Goal: Complete application form: Complete application form

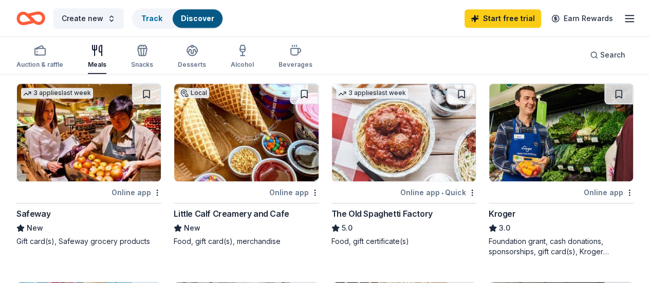
scroll to position [514, 0]
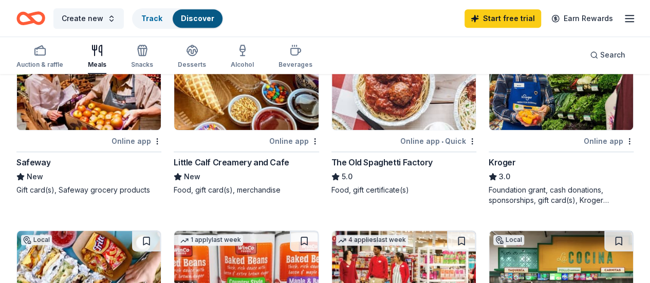
click at [476, 231] on img at bounding box center [404, 280] width 144 height 98
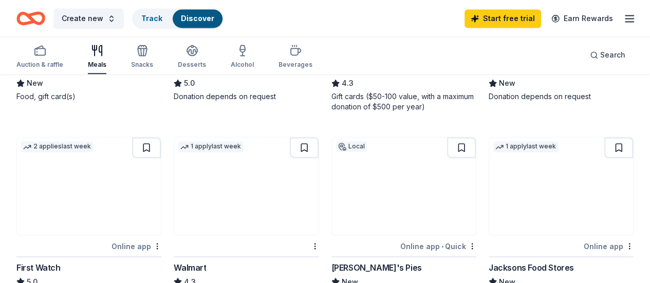
scroll to position [873, 0]
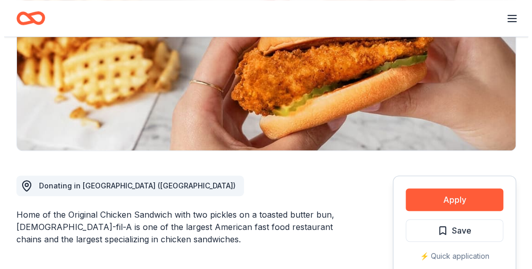
scroll to position [206, 0]
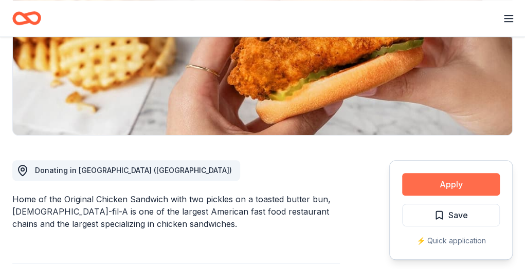
click at [436, 173] on button "Apply" at bounding box center [451, 184] width 98 height 23
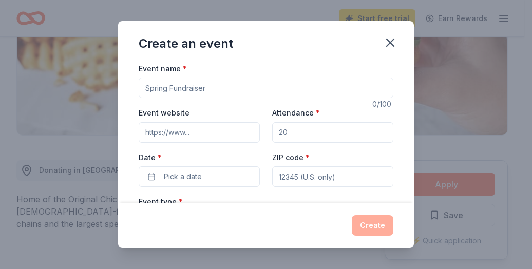
click at [213, 81] on input "Event name *" at bounding box center [266, 88] width 255 height 21
click at [198, 129] on input "Event website" at bounding box center [199, 132] width 121 height 21
click at [309, 129] on input "Attendance *" at bounding box center [332, 132] width 121 height 21
click at [191, 182] on button "Pick a date" at bounding box center [199, 176] width 121 height 21
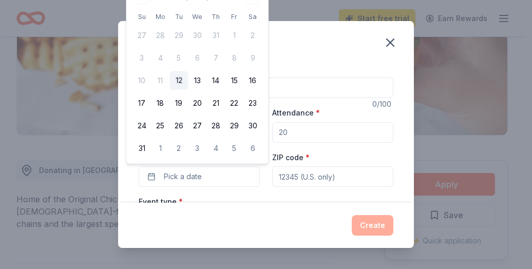
click at [304, 96] on input "Event name *" at bounding box center [266, 88] width 255 height 21
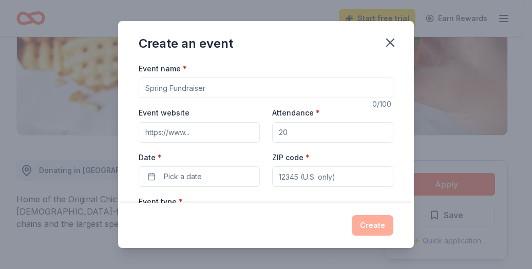
click at [304, 86] on input "Event name *" at bounding box center [266, 88] width 255 height 21
type input "Leadership Empowerment Council"
paste input "https://sunvalleymag.lausd.org/"
type input "https://sunvalleymag.lausd.org/"
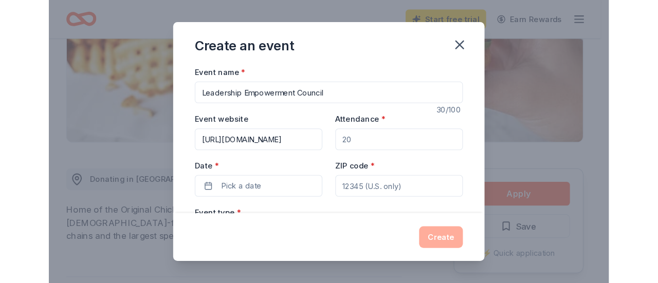
scroll to position [0, 0]
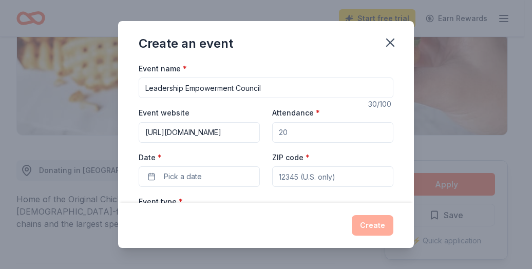
click at [298, 133] on input "Attendance *" at bounding box center [332, 132] width 121 height 21
type input "10"
click at [155, 176] on button "Pick a date" at bounding box center [199, 176] width 121 height 21
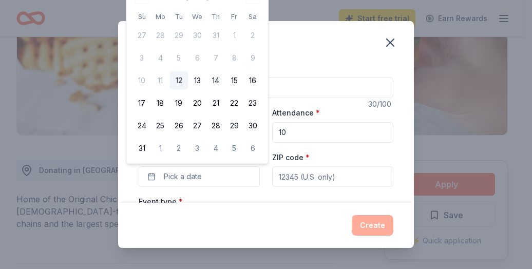
click at [418, 160] on div "Create an event Event name * Leadership Empowerment Council 30 /100 Event websi…" at bounding box center [266, 134] width 532 height 269
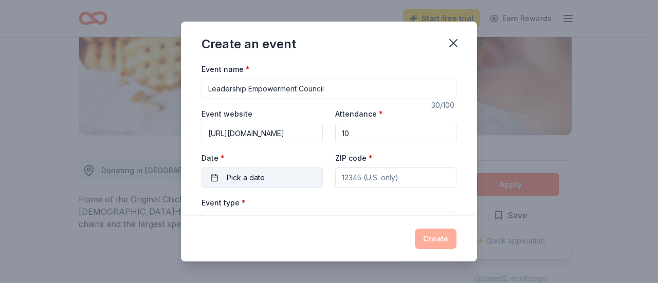
click at [223, 173] on button "Pick a date" at bounding box center [261, 177] width 121 height 21
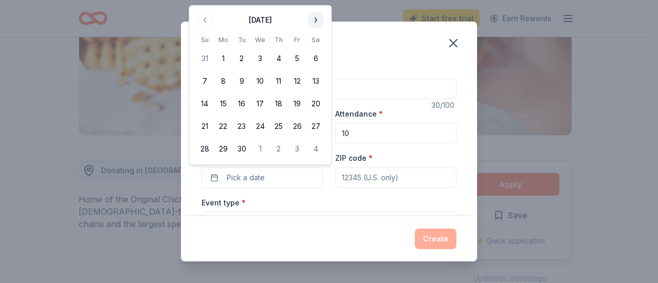
click at [315, 18] on button "Go to next month" at bounding box center [315, 20] width 14 height 14
click at [315, 18] on th "Sa" at bounding box center [315, 17] width 18 height 11
click at [258, 100] on button "17" at bounding box center [260, 104] width 18 height 18
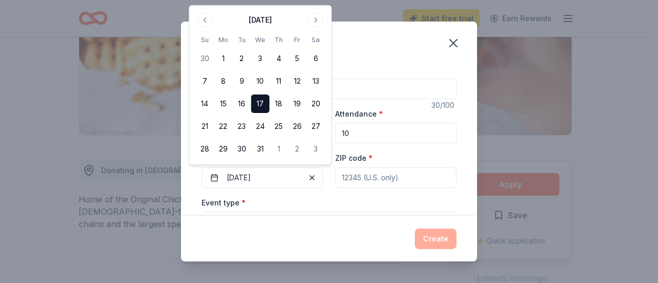
click at [372, 181] on input "ZIP code *" at bounding box center [395, 177] width 121 height 21
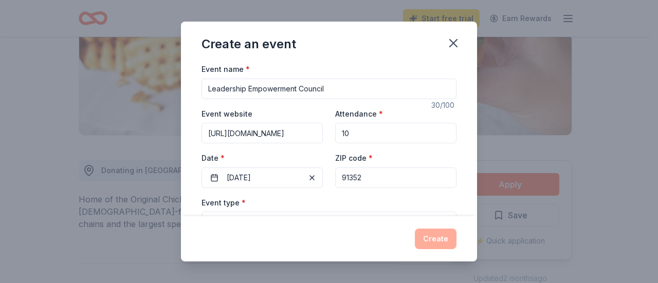
type input "91352"
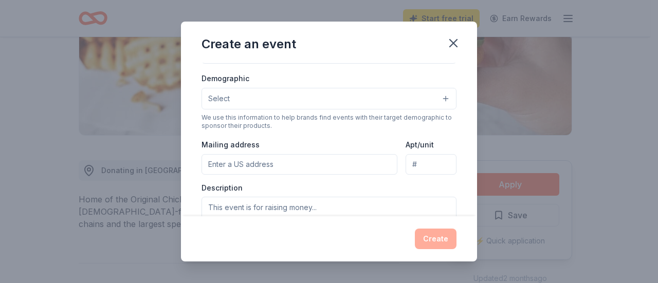
click at [294, 79] on div "Demographic Select" at bounding box center [328, 91] width 255 height 38
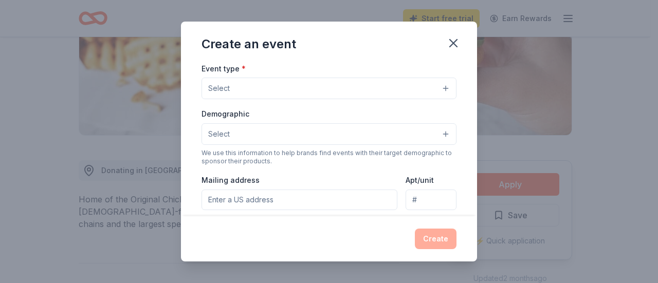
scroll to position [118, 0]
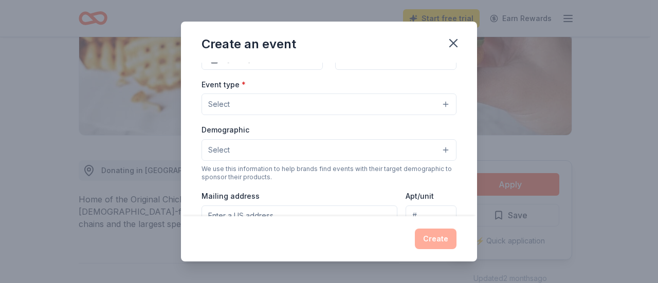
click at [269, 102] on button "Select" at bounding box center [328, 105] width 255 height 22
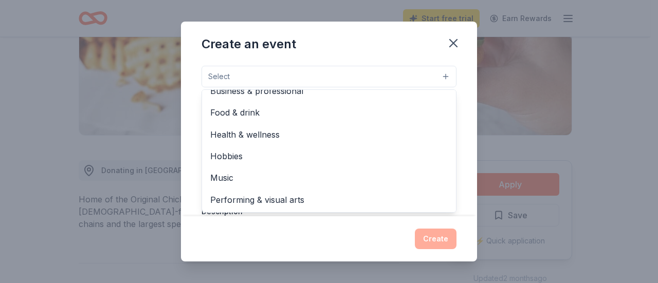
scroll to position [170, 0]
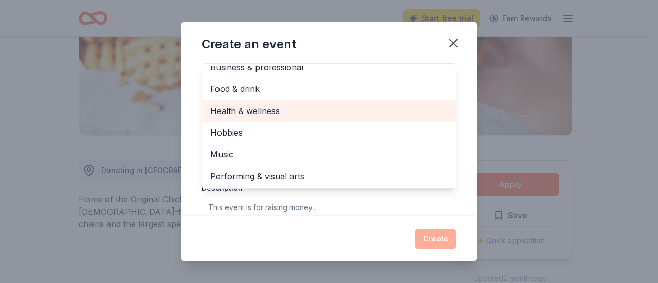
click at [282, 114] on span "Health & wellness" at bounding box center [328, 110] width 237 height 13
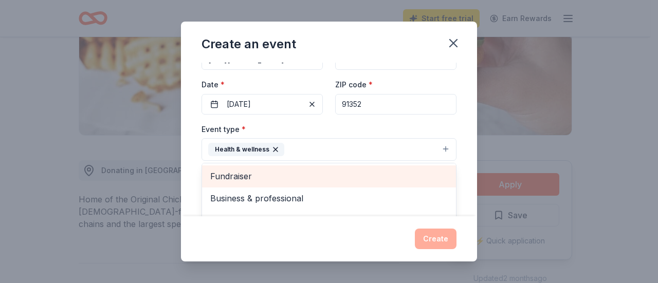
scroll to position [118, 0]
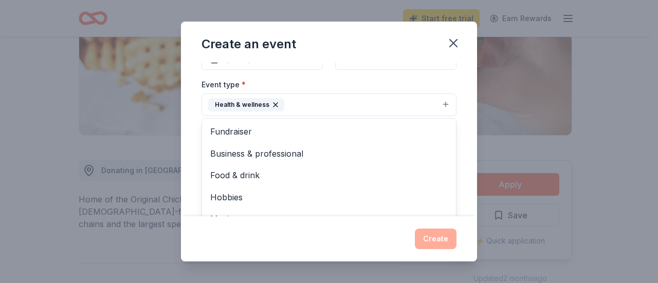
click at [335, 87] on div "Event type * Health & wellness Fundraiser Business & professional Food & drink …" at bounding box center [328, 97] width 255 height 39
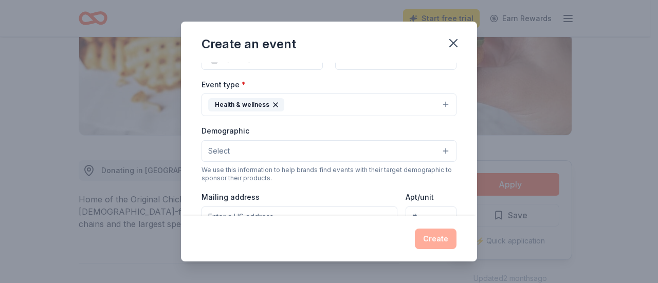
click at [260, 150] on button "Select" at bounding box center [328, 151] width 255 height 22
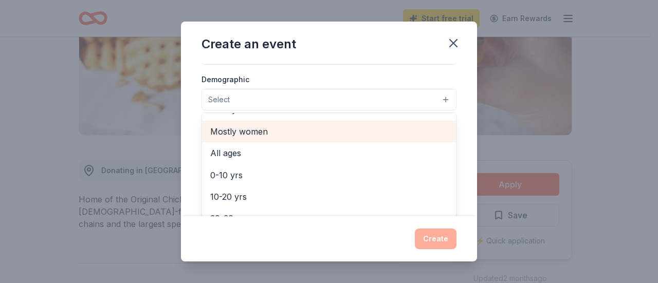
scroll to position [51, 0]
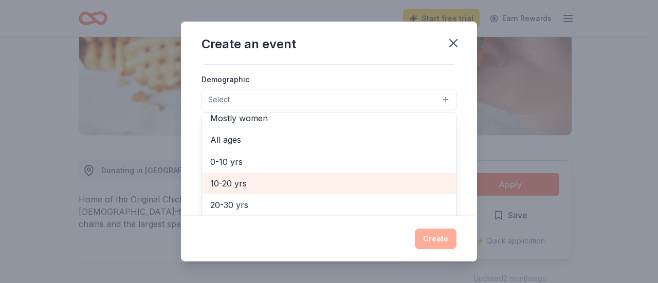
click at [235, 177] on span "10-20 yrs" at bounding box center [328, 183] width 237 height 13
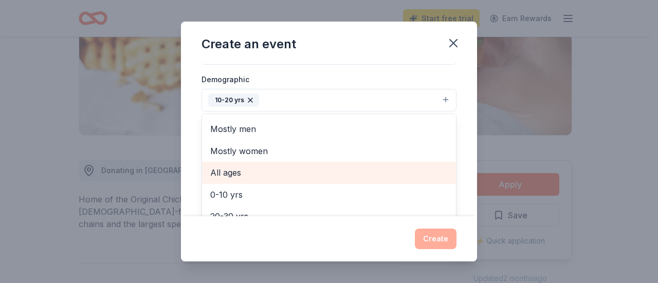
scroll to position [0, 0]
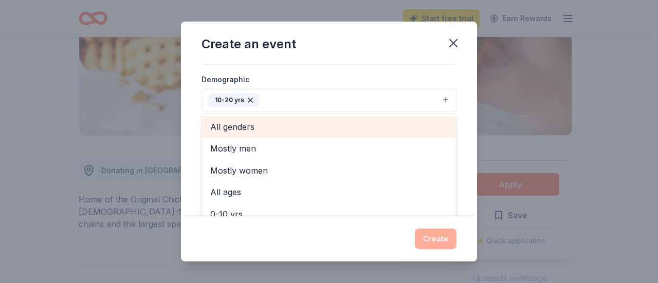
click at [255, 127] on span "All genders" at bounding box center [328, 126] width 237 height 13
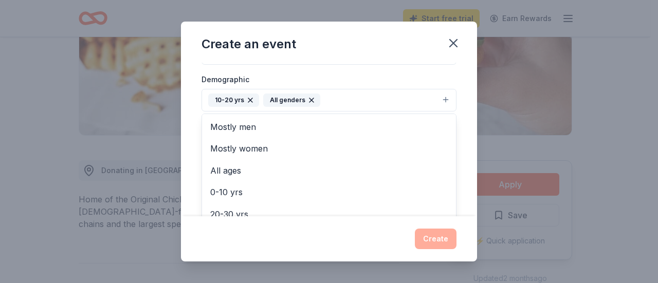
click at [463, 151] on div "Event name * Leadership Empowerment Council 30 /100 Event website https://sunva…" at bounding box center [329, 140] width 296 height 154
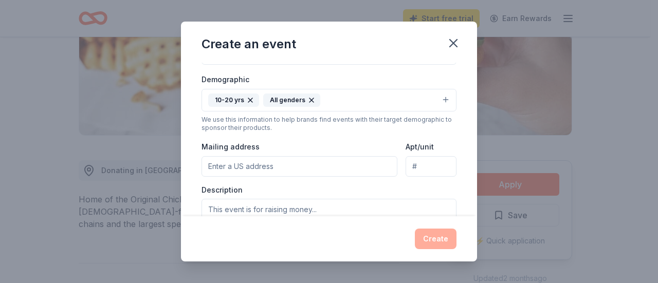
click at [246, 168] on input "Mailing address" at bounding box center [299, 166] width 196 height 21
paste input "7330 Bakman Avenue"
type input "7330 Bakman Avenue, Los Angeles, CA, 91352"
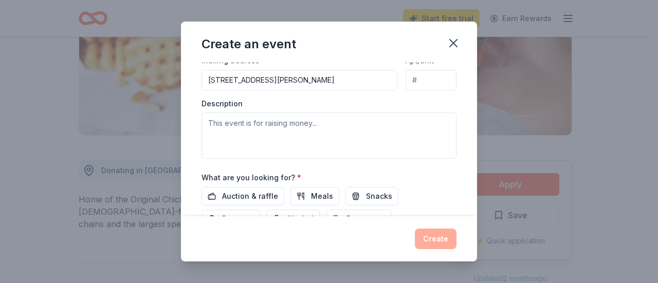
scroll to position [272, 0]
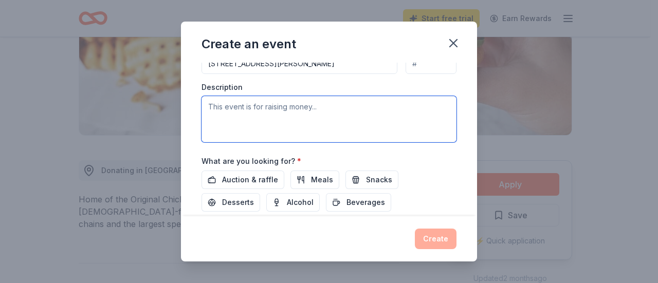
click at [287, 114] on textarea at bounding box center [328, 119] width 255 height 46
type textarea "T"
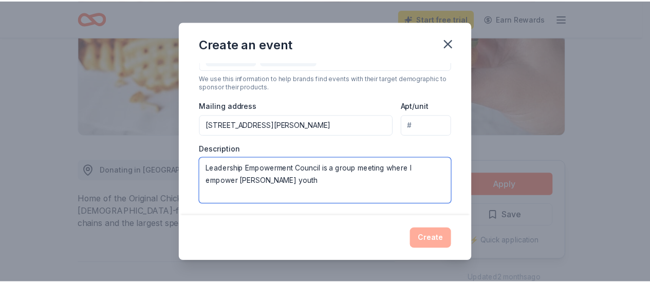
scroll to position [336, 0]
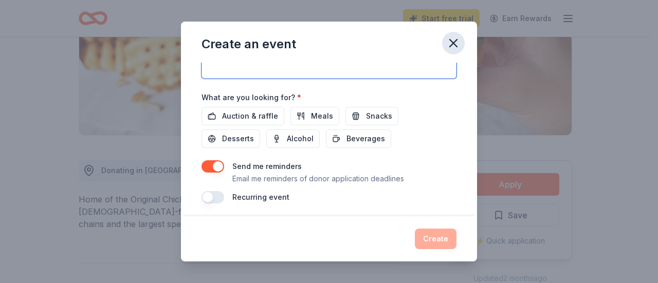
type textarea "Leadership Empowerment Council is a group meeting where I empower foster youth"
drag, startPoint x: 461, startPoint y: 39, endPoint x: 377, endPoint y: 45, distance: 85.0
click at [461, 41] on button "button" at bounding box center [453, 43] width 23 height 23
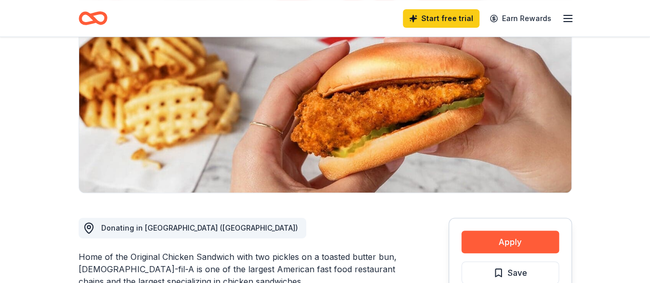
scroll to position [51, 0]
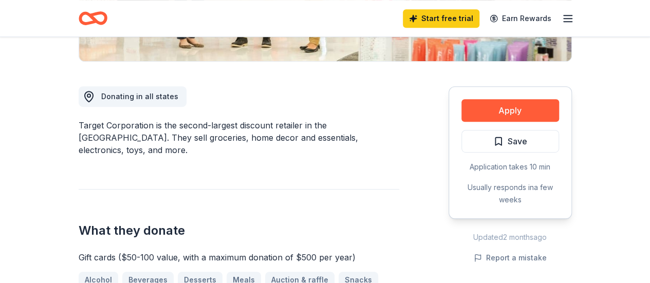
scroll to position [257, 0]
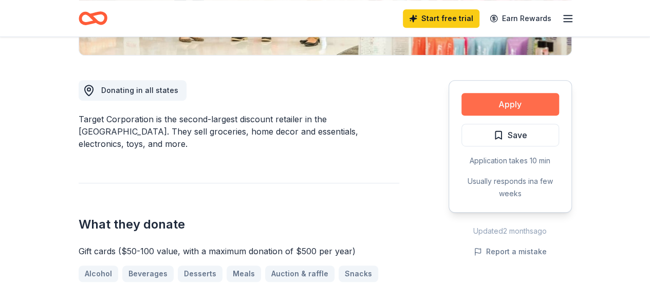
click at [509, 102] on button "Apply" at bounding box center [510, 104] width 98 height 23
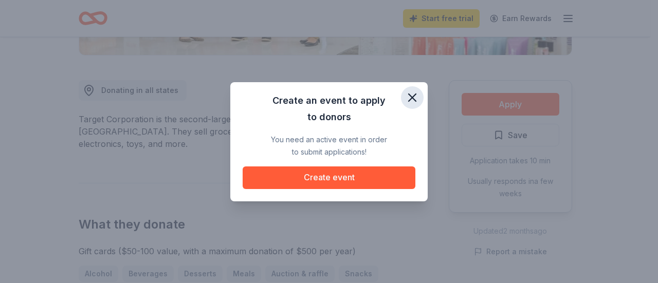
click at [418, 90] on icon "button" at bounding box center [412, 97] width 14 height 14
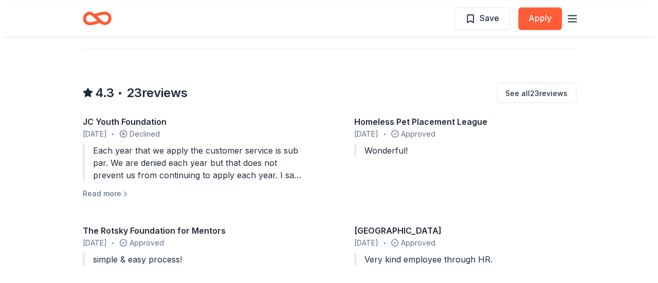
scroll to position [925, 0]
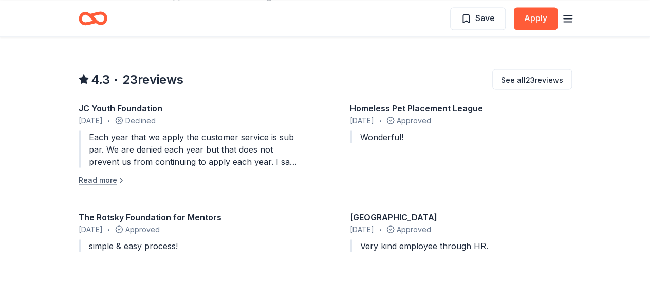
click at [105, 174] on button "Read more" at bounding box center [102, 180] width 47 height 12
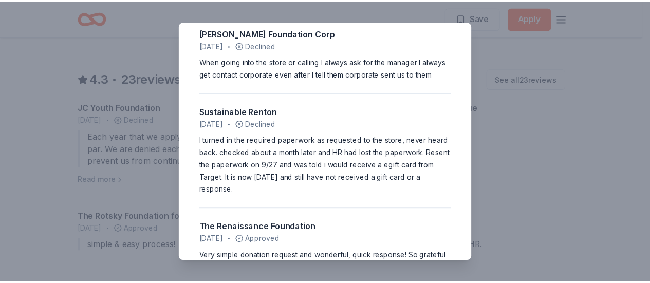
scroll to position [1182, 0]
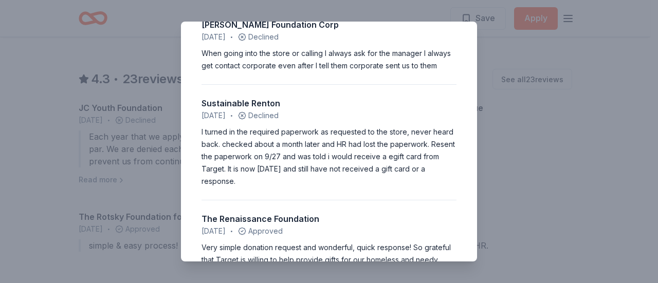
click at [544, 45] on div "4.3 • 23 reviews JC Youth Foundation June 2025 • Declined Each year that we app…" at bounding box center [329, 141] width 658 height 283
